Goal: Task Accomplishment & Management: Complete application form

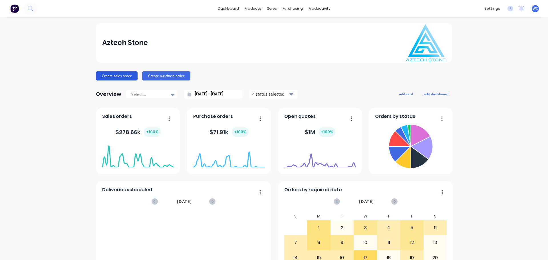
click at [117, 75] on button "Create sales order" at bounding box center [117, 75] width 42 height 9
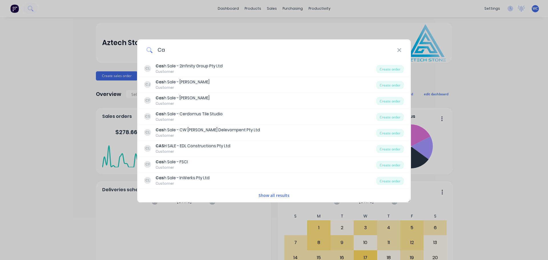
type input "C"
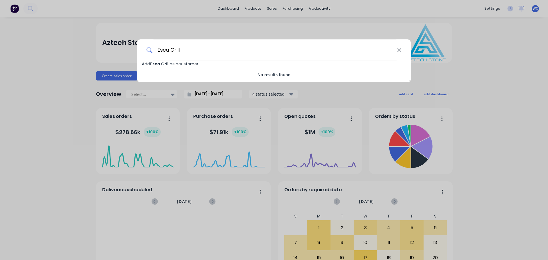
type input "Esca Grill"
click at [167, 63] on span "Esca Grill" at bounding box center [159, 64] width 19 height 6
select select "AU"
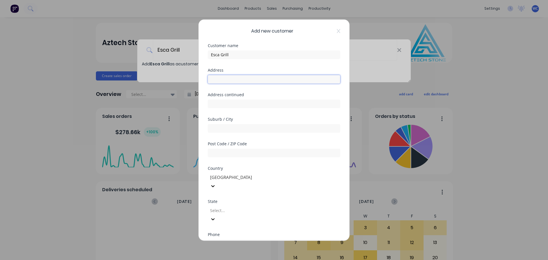
click at [223, 79] on input "text" at bounding box center [274, 79] width 133 height 9
type input "[STREET_ADDRESS]"
click at [246, 130] on input "text" at bounding box center [274, 128] width 133 height 9
type input "MOONEE PONDS"
click at [234, 147] on div at bounding box center [274, 152] width 133 height 10
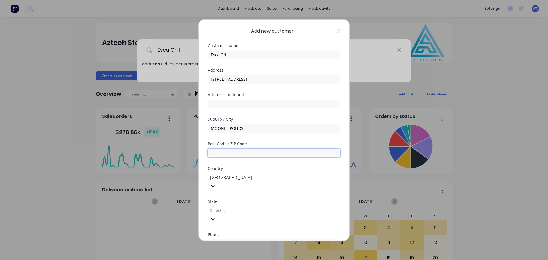
click at [233, 155] on input "text" at bounding box center [274, 153] width 133 height 9
type input "3039"
click at [253, 207] on div at bounding box center [251, 210] width 82 height 7
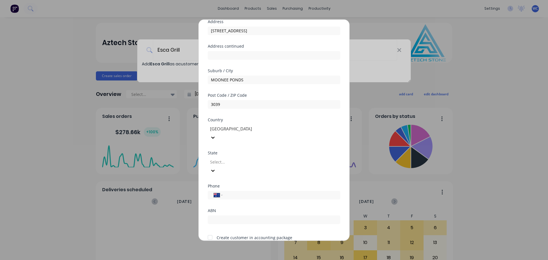
scroll to position [51, 0]
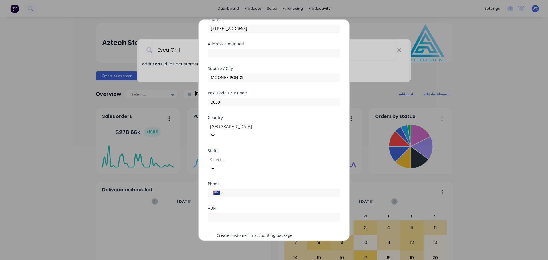
click at [243, 156] on div at bounding box center [251, 159] width 82 height 7
click at [244, 190] on input "tel" at bounding box center [281, 193] width 108 height 7
type input "0409 552 502"
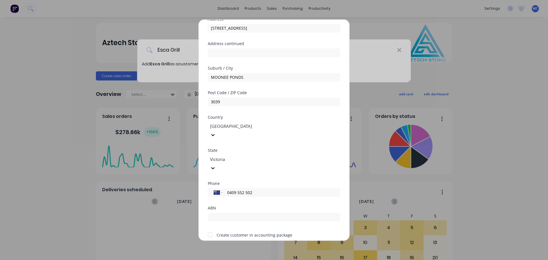
scroll to position [58, 0]
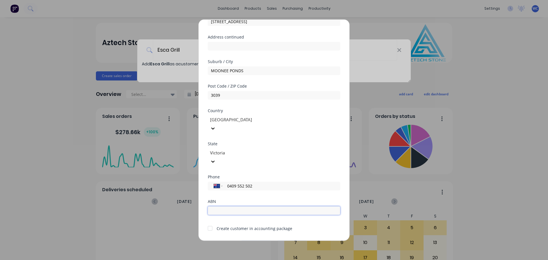
click at [235, 206] on input "text" at bounding box center [274, 210] width 133 height 9
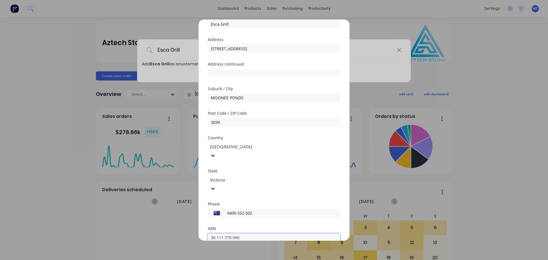
scroll to position [0, 0]
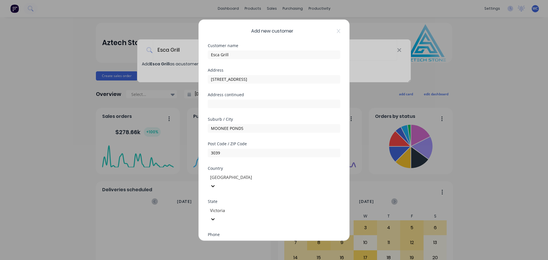
type input "30 111 779 090"
click at [240, 55] on input "Esca Grill" at bounding box center [274, 54] width 133 height 9
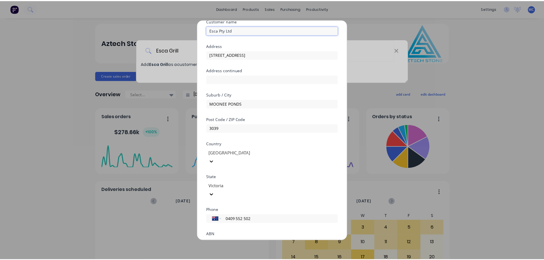
scroll to position [58, 0]
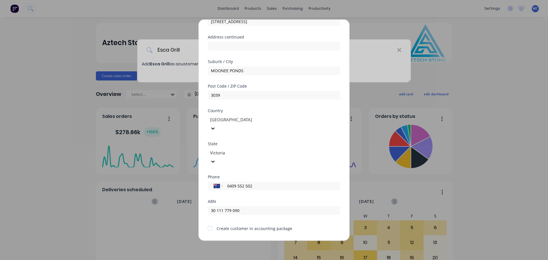
type input "Esca Pty Ltd"
click at [211, 223] on div at bounding box center [210, 228] width 11 height 11
click at [254, 241] on button "Save" at bounding box center [256, 245] width 31 height 9
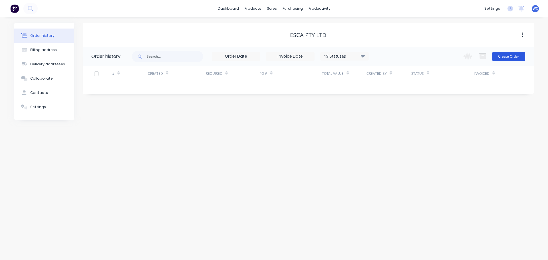
click at [502, 56] on button "Create Order" at bounding box center [508, 56] width 33 height 9
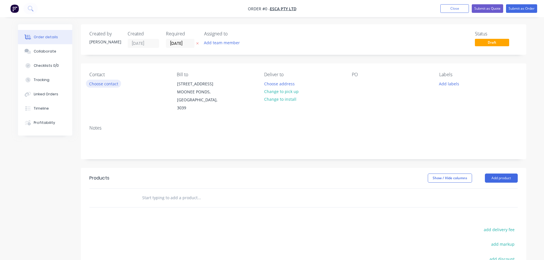
click at [113, 85] on button "Choose contact" at bounding box center [103, 84] width 35 height 8
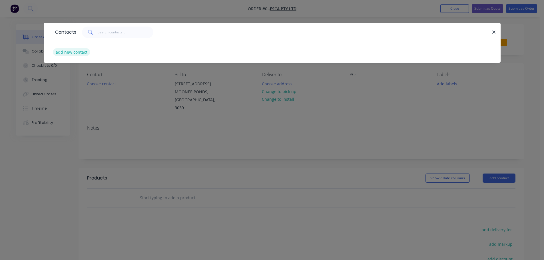
click at [66, 50] on button "add new contact" at bounding box center [72, 52] width 38 height 8
select select "AU"
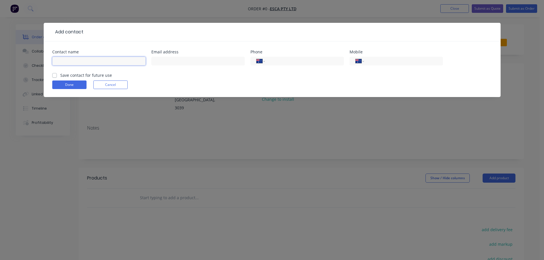
click at [65, 64] on input "text" at bounding box center [98, 61] width 93 height 9
type input "[PERSON_NAME]"
click at [174, 60] on input "text" at bounding box center [197, 61] width 93 height 9
type input "[EMAIL_ADDRESS][DOMAIN_NAME]"
click at [381, 62] on input "tel" at bounding box center [402, 61] width 69 height 7
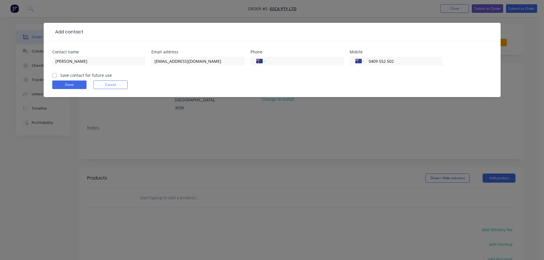
type input "0409 552 502"
click at [60, 77] on label "Save contact for future use" at bounding box center [86, 75] width 52 height 6
click at [54, 77] on input "Save contact for future use" at bounding box center [54, 74] width 5 height 5
checkbox input "true"
click at [65, 82] on button "Done" at bounding box center [69, 85] width 34 height 9
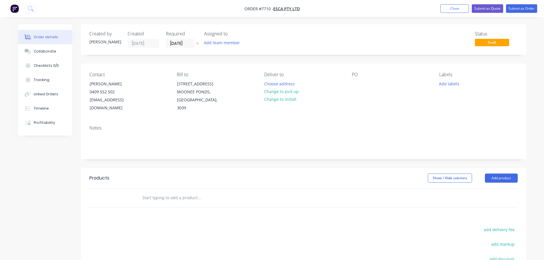
click at [182, 192] on input "text" at bounding box center [199, 197] width 114 height 11
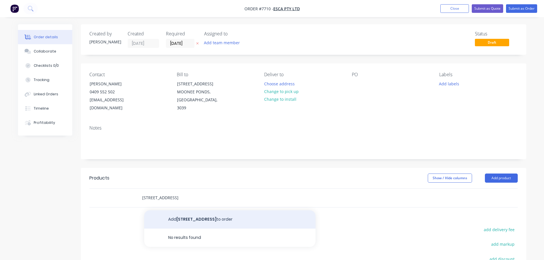
type input "[STREET_ADDRESS]"
click at [192, 211] on button "Add [STREET_ADDRESS] Ponds to order" at bounding box center [229, 220] width 171 height 18
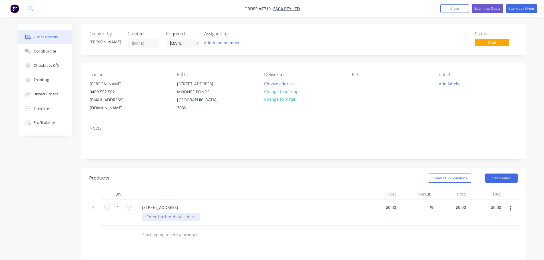
click at [163, 213] on div at bounding box center [171, 217] width 58 height 8
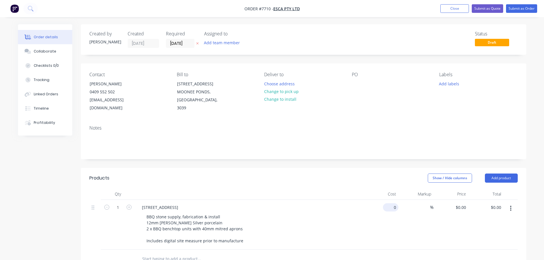
click at [396, 203] on input "0" at bounding box center [391, 207] width 13 height 8
type input "$7,350.00"
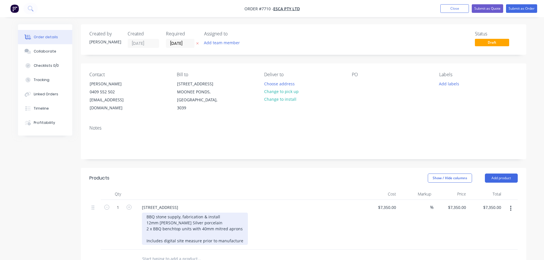
click at [230, 217] on div "BBQ stone supply, fabrication & install 12mm [PERSON_NAME] Silver porcelain 2 x…" at bounding box center [195, 229] width 106 height 32
click at [228, 216] on div "BBQ stone supply, fabrication & install 12mm [PERSON_NAME] Silver porcelain 2 x…" at bounding box center [195, 229] width 106 height 32
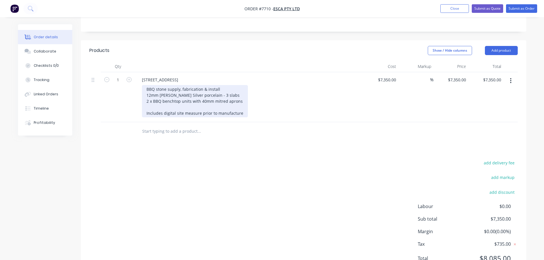
scroll to position [117, 0]
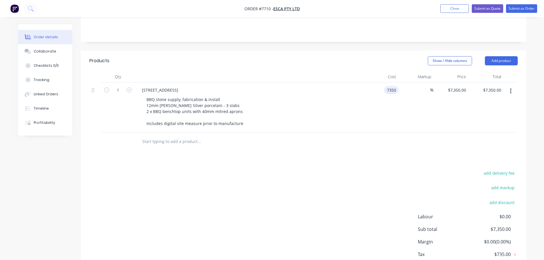
click at [383, 83] on div "7350 7350" at bounding box center [381, 108] width 35 height 50
type input "$7,250.00"
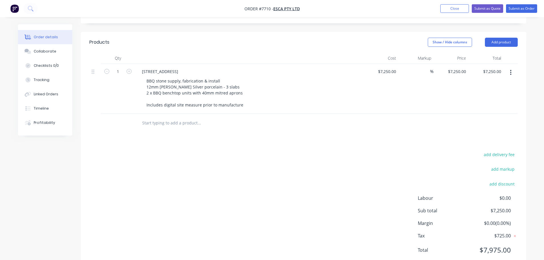
scroll to position [146, 0]
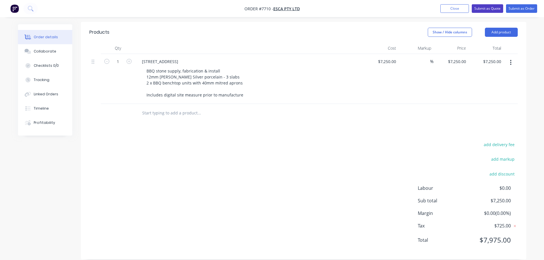
click at [487, 6] on button "Submit as Quote" at bounding box center [487, 8] width 31 height 9
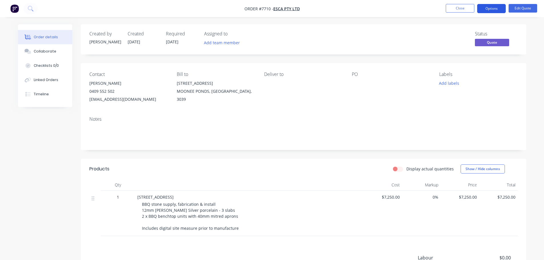
click at [494, 8] on button "Options" at bounding box center [491, 8] width 29 height 9
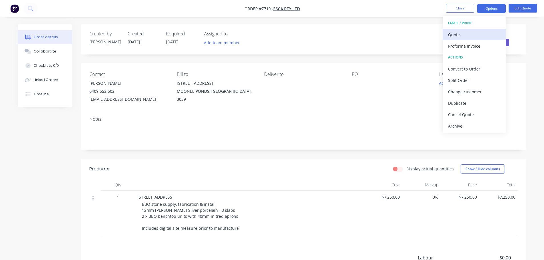
click at [466, 33] on div "Quote" at bounding box center [474, 35] width 53 height 8
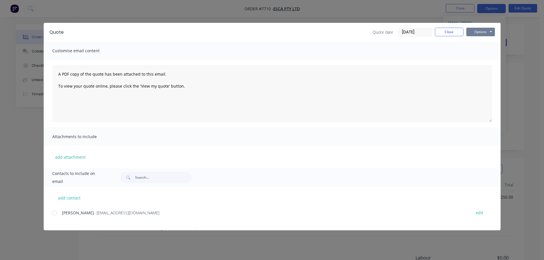
click at [477, 31] on button "Options" at bounding box center [480, 32] width 29 height 9
click at [481, 40] on button "Preview" at bounding box center [484, 41] width 37 height 9
click at [452, 33] on button "Close" at bounding box center [449, 32] width 29 height 9
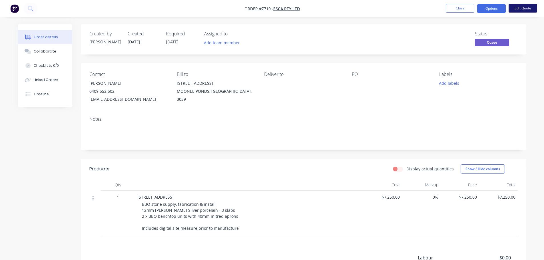
click at [523, 9] on button "Edit Quote" at bounding box center [523, 8] width 29 height 9
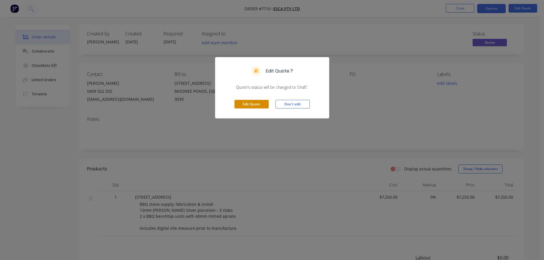
click at [251, 105] on button "Edit Quote" at bounding box center [252, 104] width 34 height 9
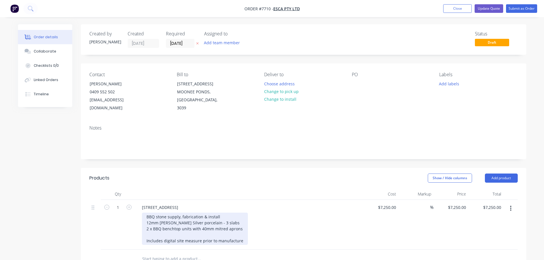
click at [240, 221] on div "BBQ stone supply, fabrication & install 12mm [PERSON_NAME] Silver porcelain - 3…" at bounding box center [195, 229] width 106 height 32
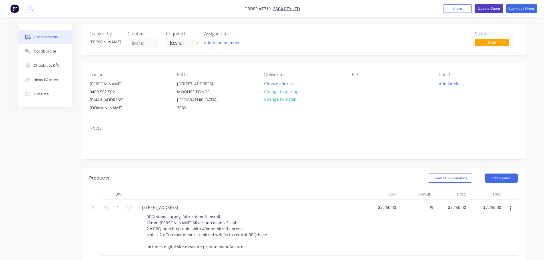
click at [485, 9] on button "Update Quote" at bounding box center [489, 8] width 29 height 9
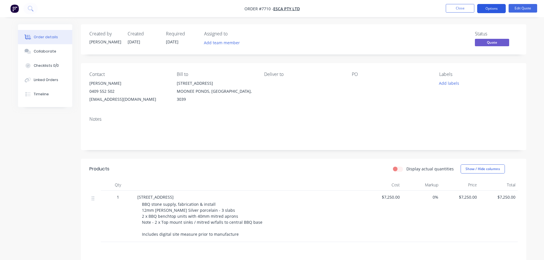
click at [489, 8] on button "Options" at bounding box center [491, 8] width 29 height 9
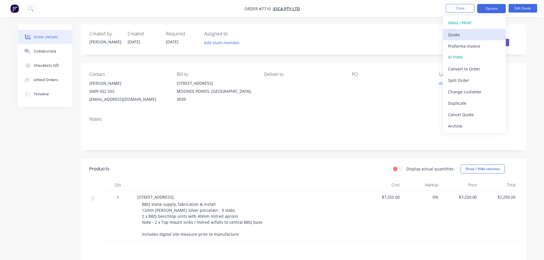
click at [460, 35] on div "Quote" at bounding box center [474, 35] width 53 height 8
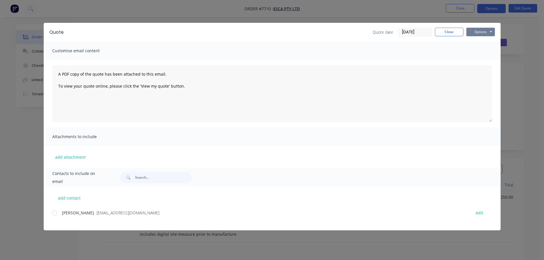
click at [479, 31] on button "Options" at bounding box center [480, 32] width 29 height 9
click at [483, 43] on button "Preview" at bounding box center [484, 41] width 37 height 9
click at [452, 32] on button "Close" at bounding box center [449, 32] width 29 height 9
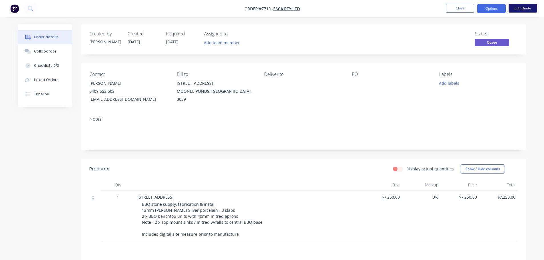
click at [519, 7] on button "Edit Quote" at bounding box center [523, 8] width 29 height 9
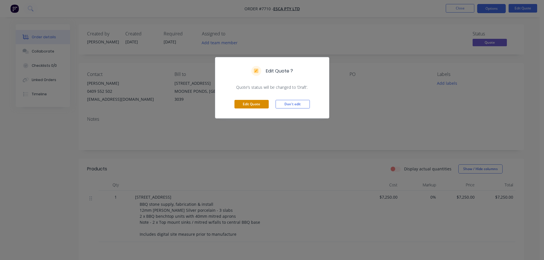
click at [255, 103] on button "Edit Quote" at bounding box center [252, 104] width 34 height 9
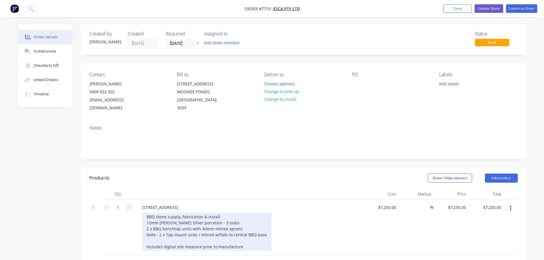
click at [201, 227] on div "BBQ stone supply, fabrication & install 12mm [PERSON_NAME] Silver porcelain - 3…" at bounding box center [207, 232] width 130 height 38
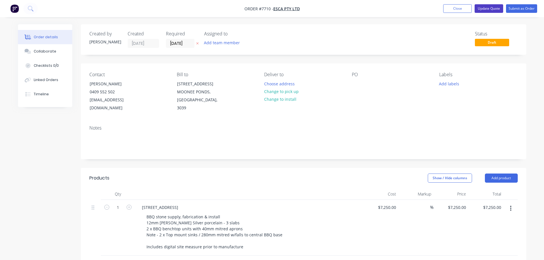
click at [491, 9] on button "Update Quote" at bounding box center [489, 8] width 29 height 9
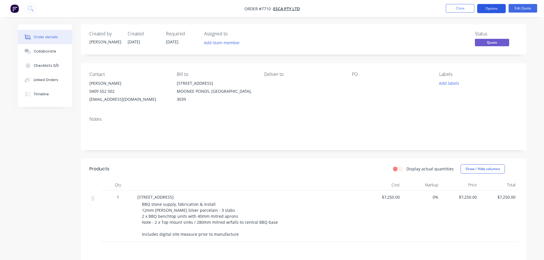
click at [492, 6] on button "Options" at bounding box center [491, 8] width 29 height 9
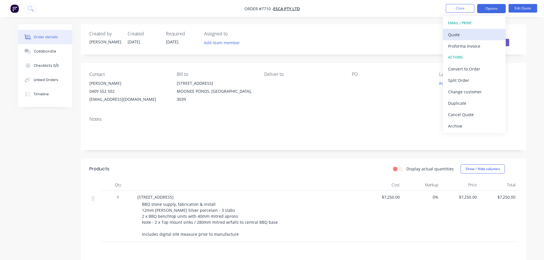
click at [459, 35] on div "Quote" at bounding box center [474, 35] width 53 height 8
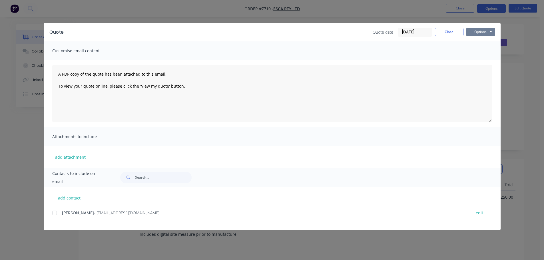
click at [478, 30] on button "Options" at bounding box center [480, 32] width 29 height 9
click at [486, 40] on button "Preview" at bounding box center [484, 41] width 37 height 9
click at [450, 35] on button "Close" at bounding box center [449, 32] width 29 height 9
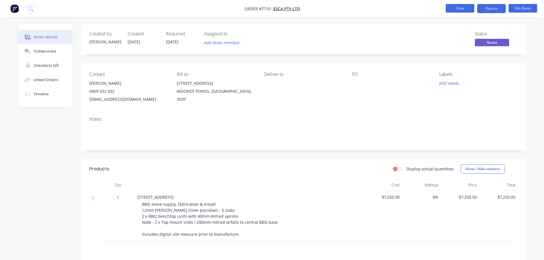
click at [460, 8] on button "Close" at bounding box center [460, 8] width 29 height 9
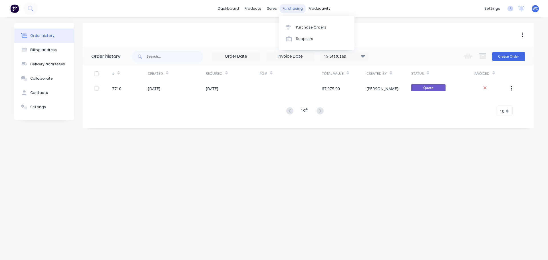
click at [294, 8] on div "purchasing" at bounding box center [293, 8] width 26 height 9
click at [305, 27] on div "Purchase Orders" at bounding box center [311, 27] width 30 height 5
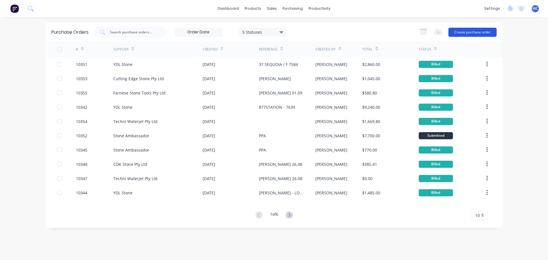
click at [461, 31] on button "Create purchase order" at bounding box center [473, 32] width 48 height 9
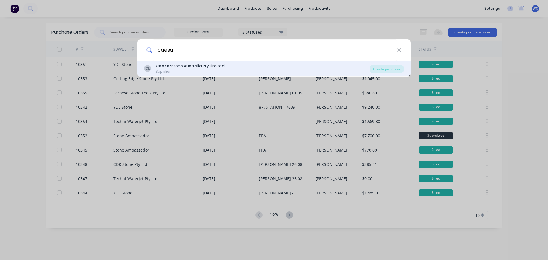
type input "caesar"
click at [181, 66] on div "[PERSON_NAME] Australia Pty Limited" at bounding box center [190, 66] width 69 height 6
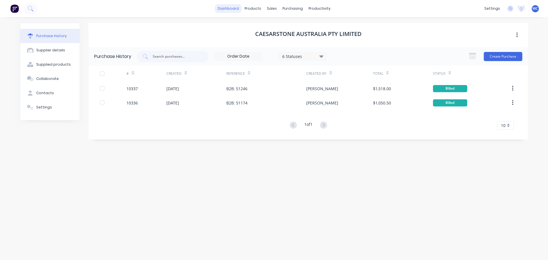
click at [230, 8] on link "dashboard" at bounding box center [228, 8] width 27 height 9
